Goal: Navigation & Orientation: Find specific page/section

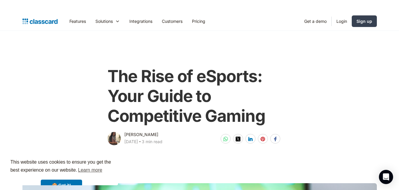
click at [347, 67] on div "The Rise of eSports: Your Guide to Competitive Gaming [PERSON_NAME] [DATE] ‧ 3 …" at bounding box center [200, 103] width 361 height 86
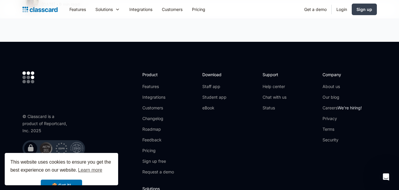
scroll to position [2532, 0]
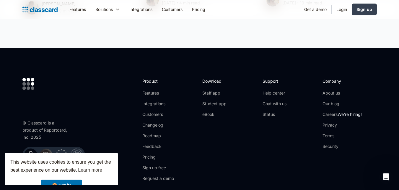
click at [328, 48] on footer "© Classcard is a product of Reportcard, Inc. 2025         Product Featu…" at bounding box center [199, 156] width 399 height 217
click at [331, 90] on link "About us" at bounding box center [342, 93] width 39 height 6
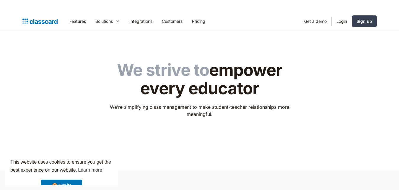
click at [334, 75] on div "We strive to empower every educator We’re simplifying class management to make …" at bounding box center [199, 95] width 355 height 88
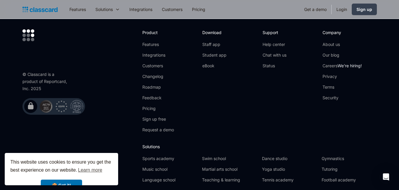
scroll to position [2111, 0]
